Goal: Information Seeking & Learning: Check status

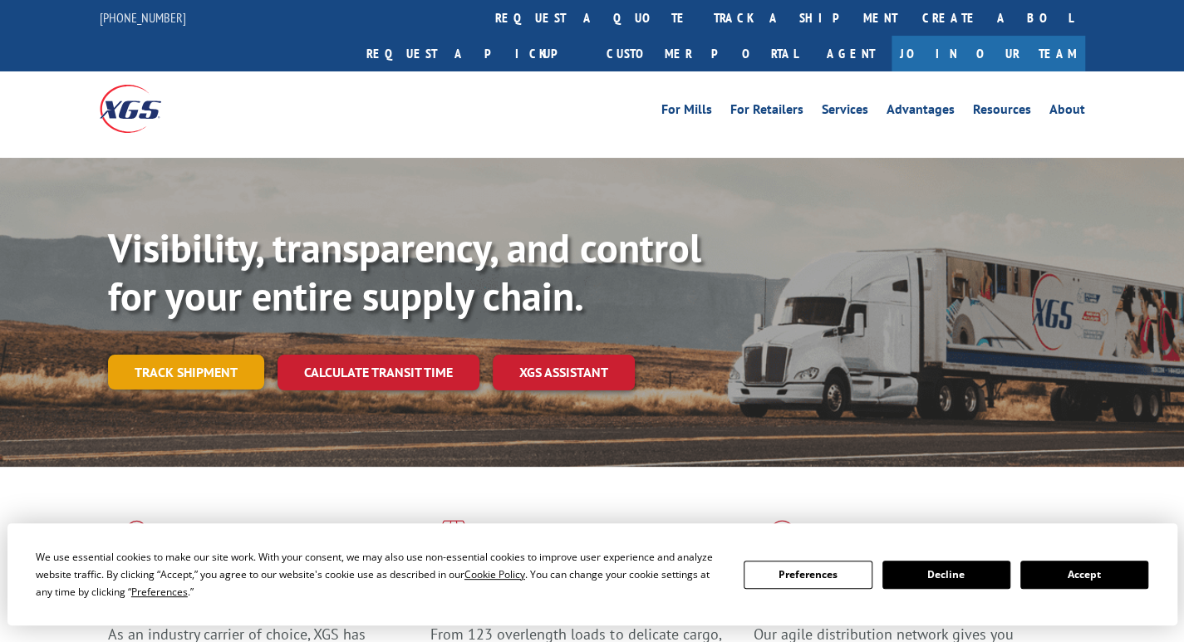
click at [195, 355] on link "Track shipment" at bounding box center [186, 372] width 156 height 35
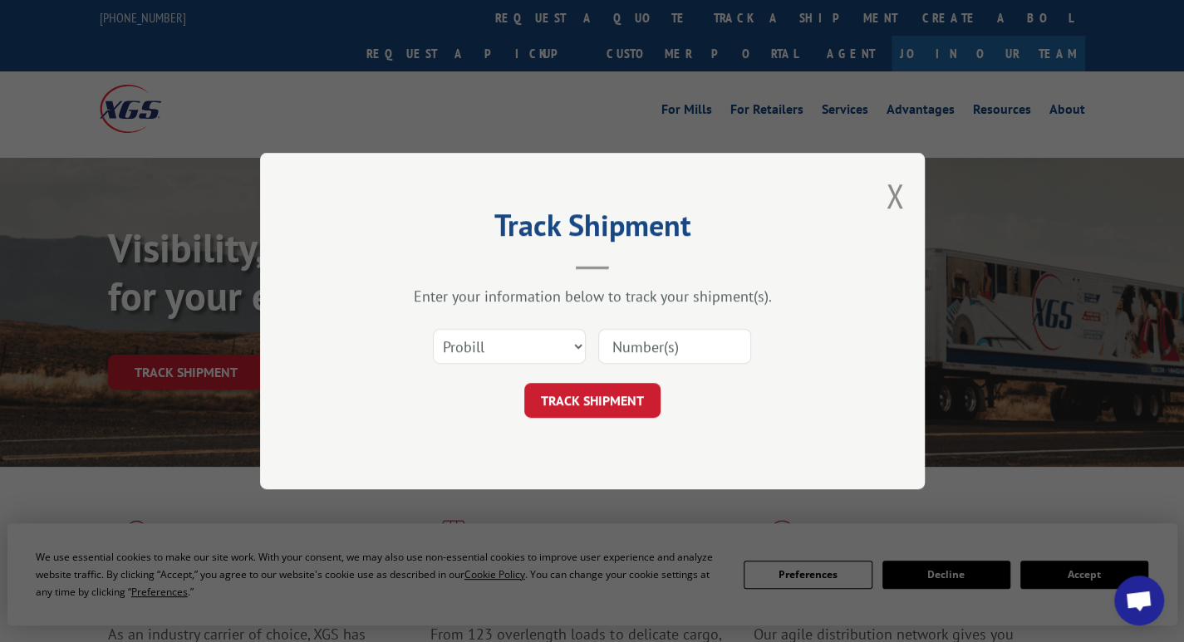
click at [602, 346] on input at bounding box center [674, 346] width 153 height 35
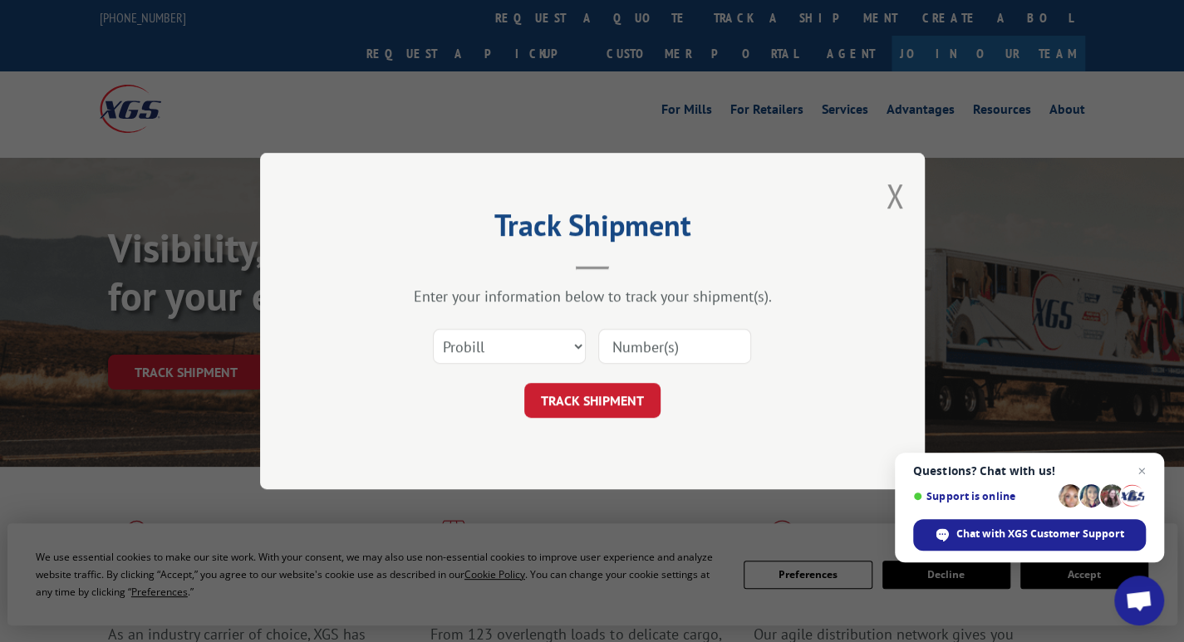
paste input "17637254"
type input "17637254"
click at [595, 393] on button "TRACK SHIPMENT" at bounding box center [592, 400] width 136 height 35
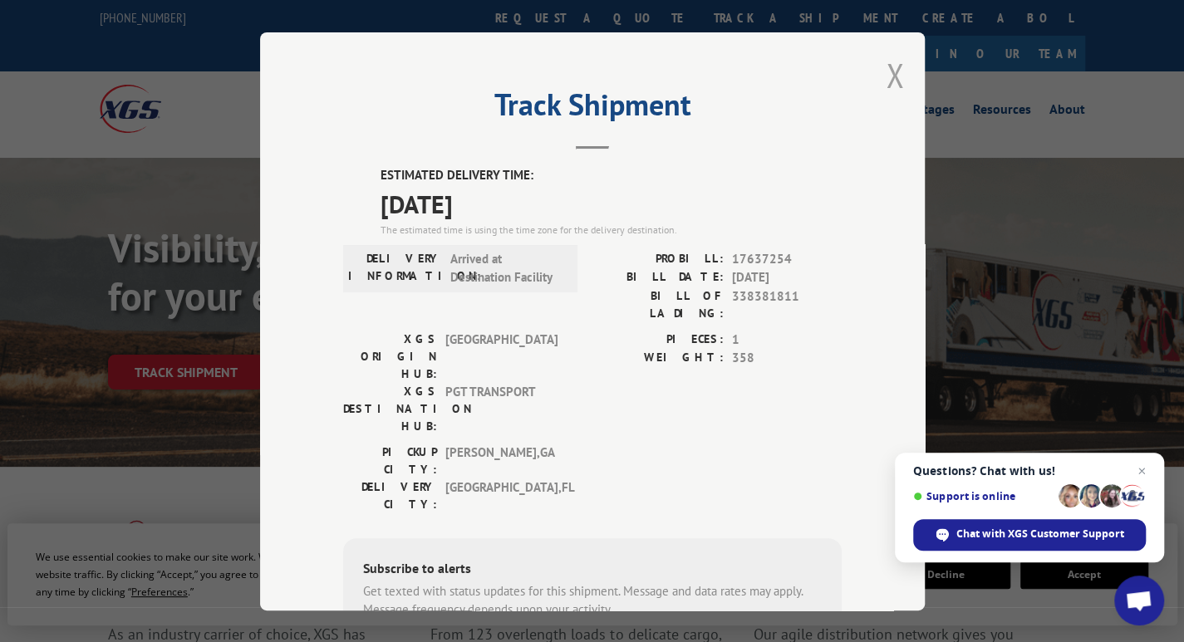
click at [890, 81] on button "Close modal" at bounding box center [894, 75] width 18 height 44
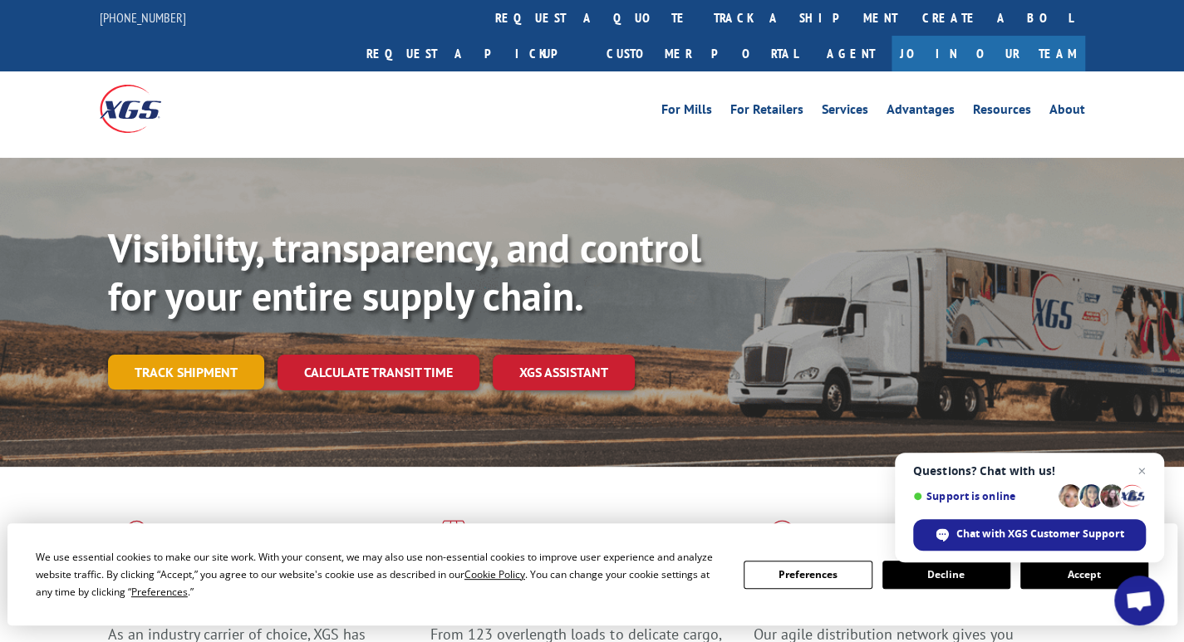
click at [189, 355] on link "Track shipment" at bounding box center [186, 372] width 156 height 35
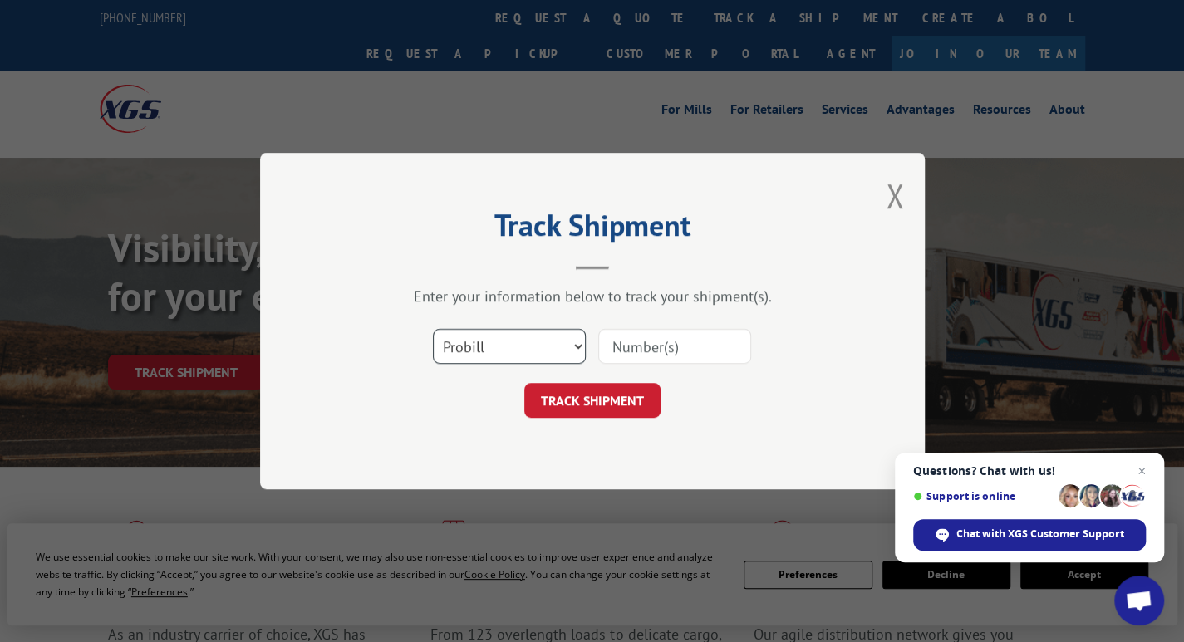
click at [476, 346] on select "Select category... Probill BOL PO" at bounding box center [509, 346] width 153 height 35
click at [433, 329] on select "Select category... Probill BOL PO" at bounding box center [509, 346] width 153 height 35
click at [491, 341] on select "Select category... Probill BOL PO" at bounding box center [509, 346] width 153 height 35
select select "bol"
click at [433, 329] on select "Select category... Probill BOL PO" at bounding box center [509, 346] width 153 height 35
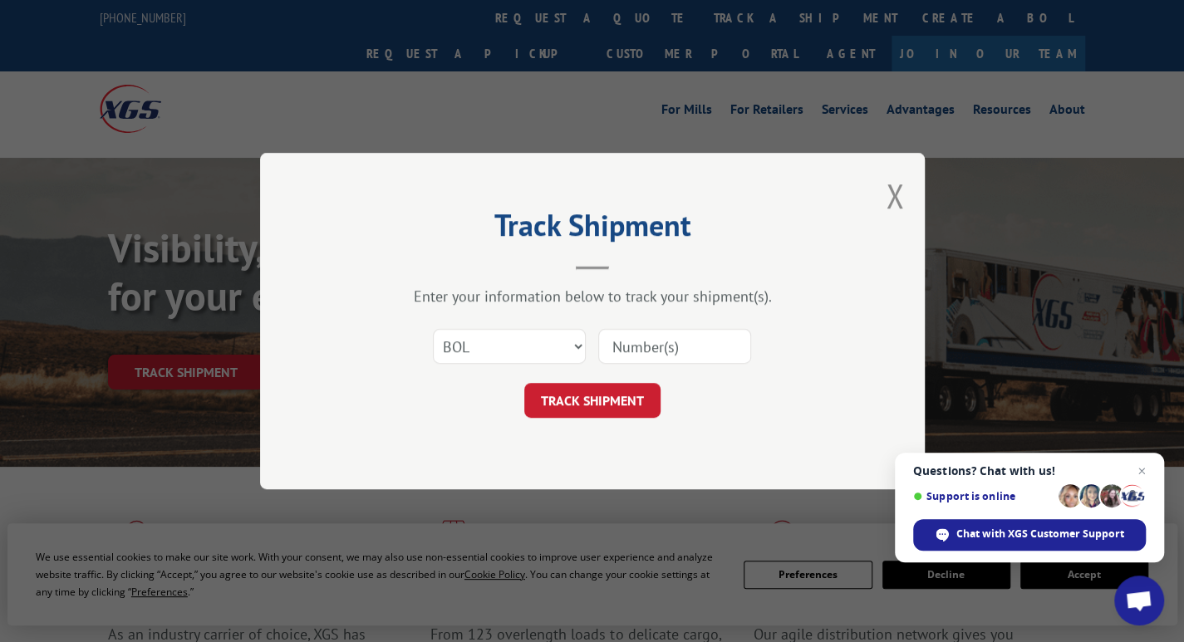
click at [620, 345] on input at bounding box center [674, 346] width 153 height 35
paste input "526277392"
type input "526277392"
click at [603, 401] on button "TRACK SHIPMENT" at bounding box center [592, 400] width 136 height 35
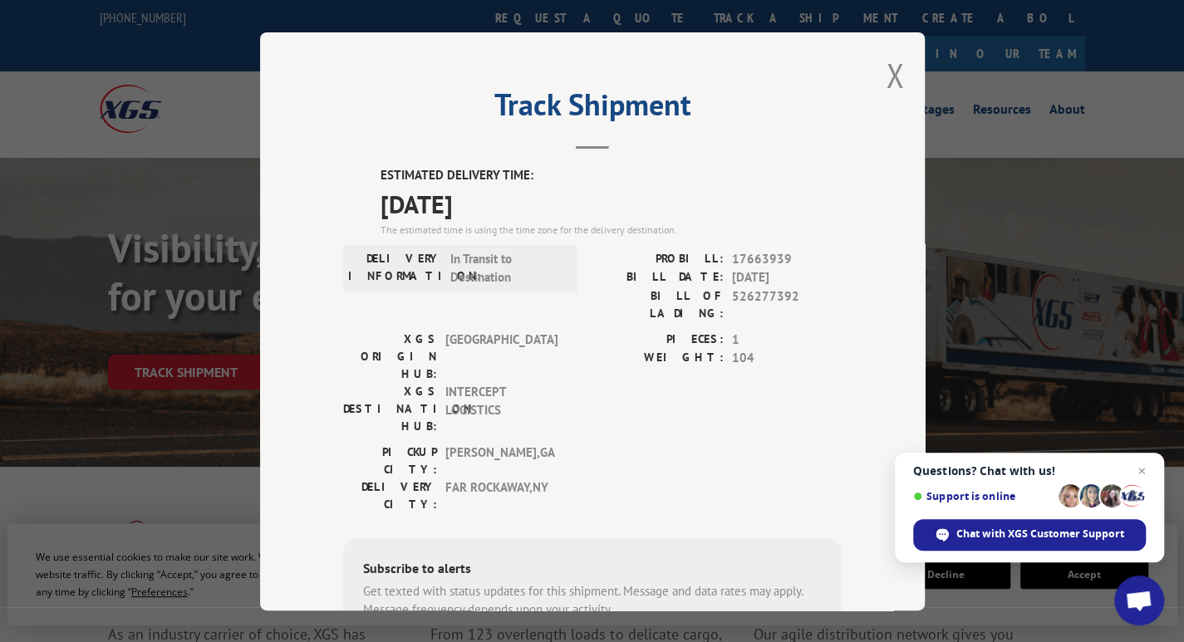
drag, startPoint x: 697, startPoint y: 257, endPoint x: 697, endPoint y: 243, distance: 14.1
drag, startPoint x: 697, startPoint y: 243, endPoint x: 771, endPoint y: 198, distance: 86.9
click at [771, 198] on span "[DATE]" at bounding box center [610, 202] width 461 height 37
drag, startPoint x: 786, startPoint y: 252, endPoint x: 728, endPoint y: 256, distance: 58.2
click at [732, 256] on span "17663939" at bounding box center [787, 258] width 110 height 19
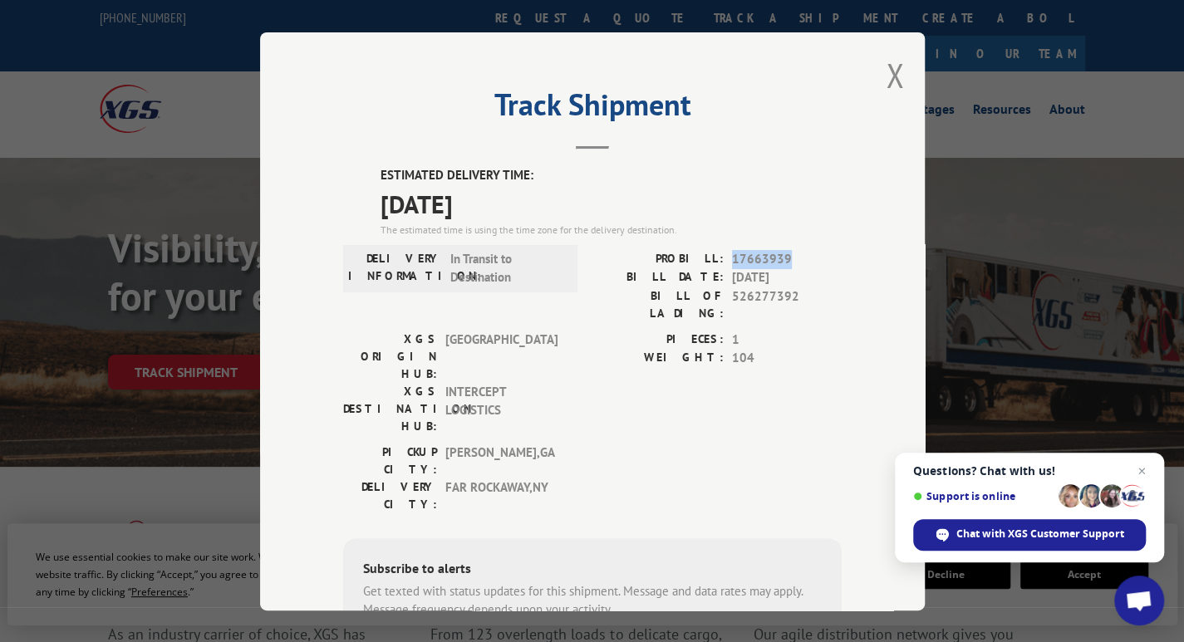
copy span "17663939"
